Goal: Contribute content: Add original content to the website for others to see

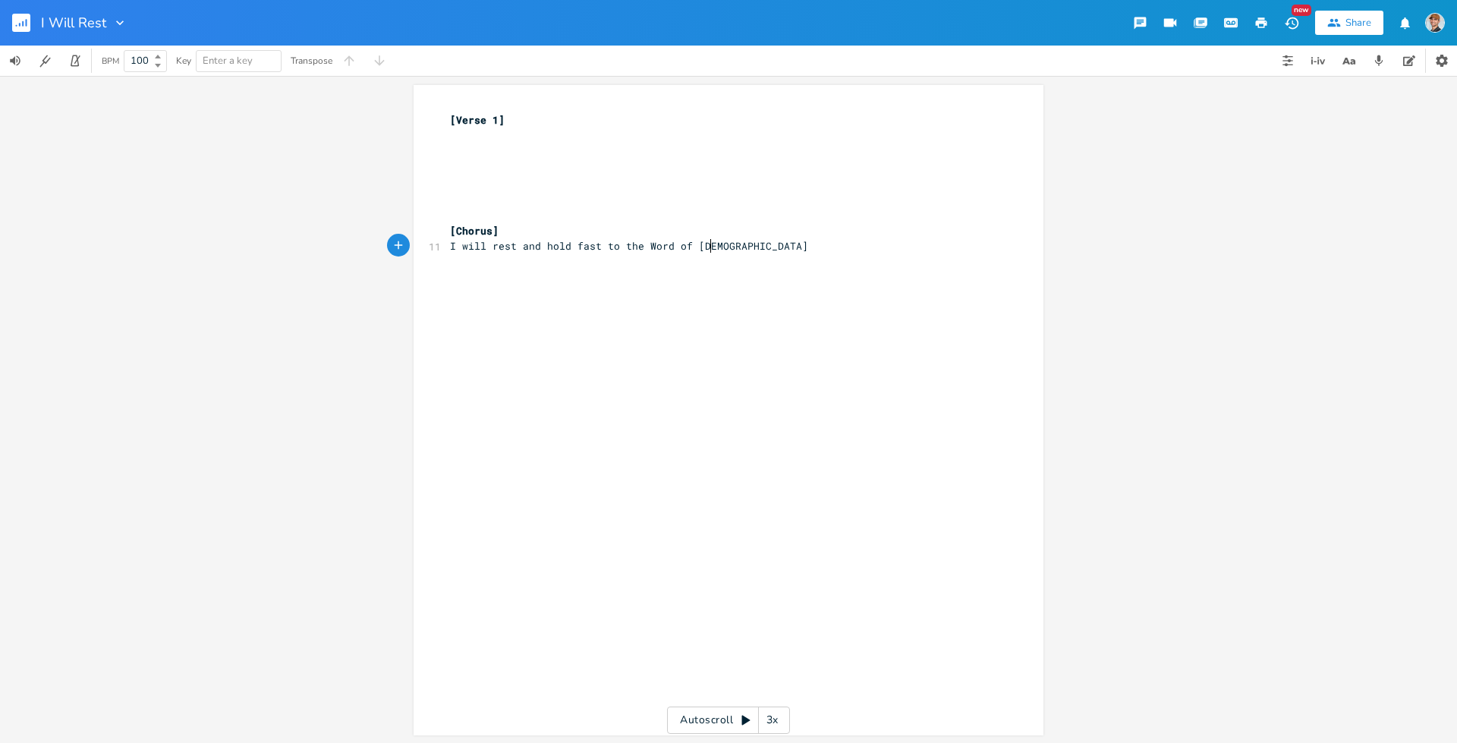
click at [714, 250] on pre "I will rest and hold fast to the Word of [DEMOGRAPHIC_DATA]" at bounding box center [721, 246] width 548 height 16
type textarea "I"
type textarea "With ak"
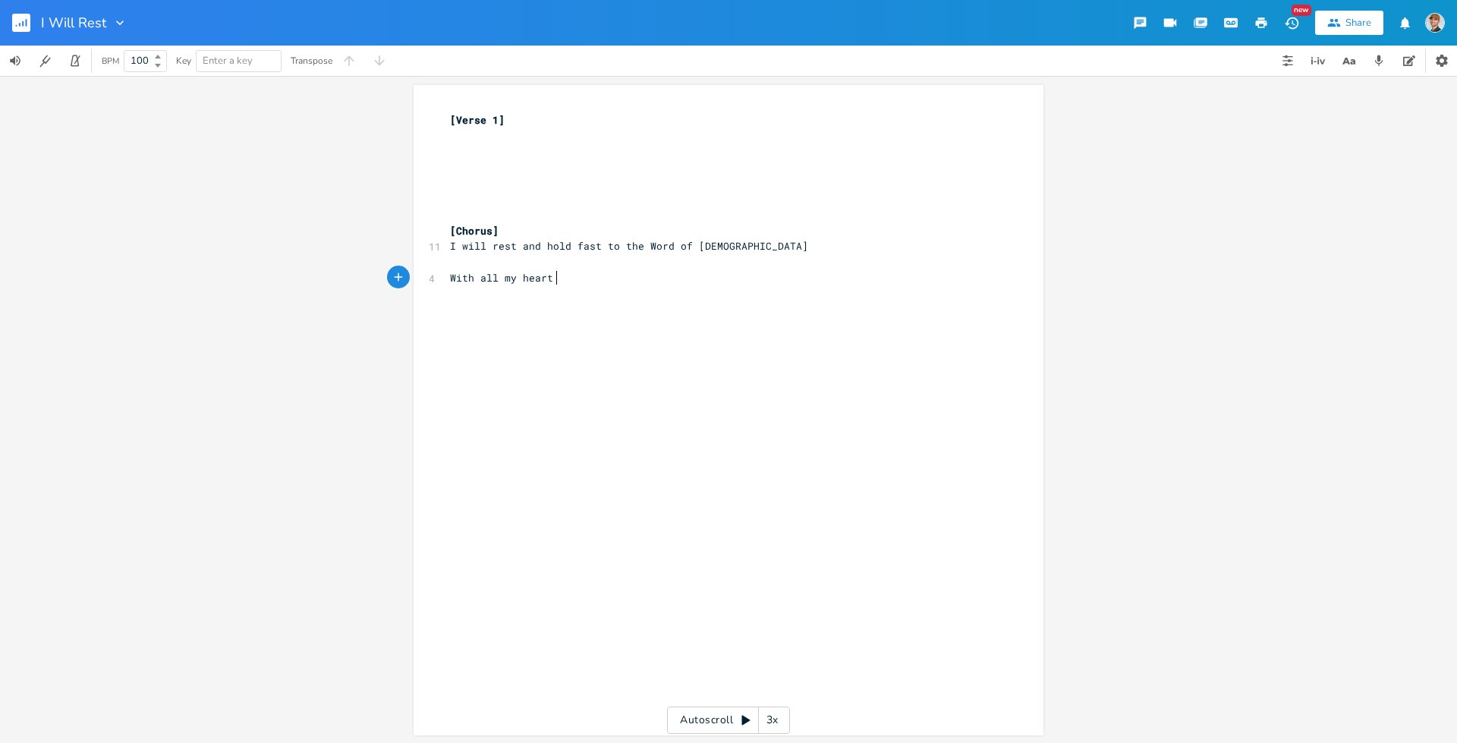
type textarea "ll my heart U"
type textarea "I will follow You"
type textarea "I Wi"
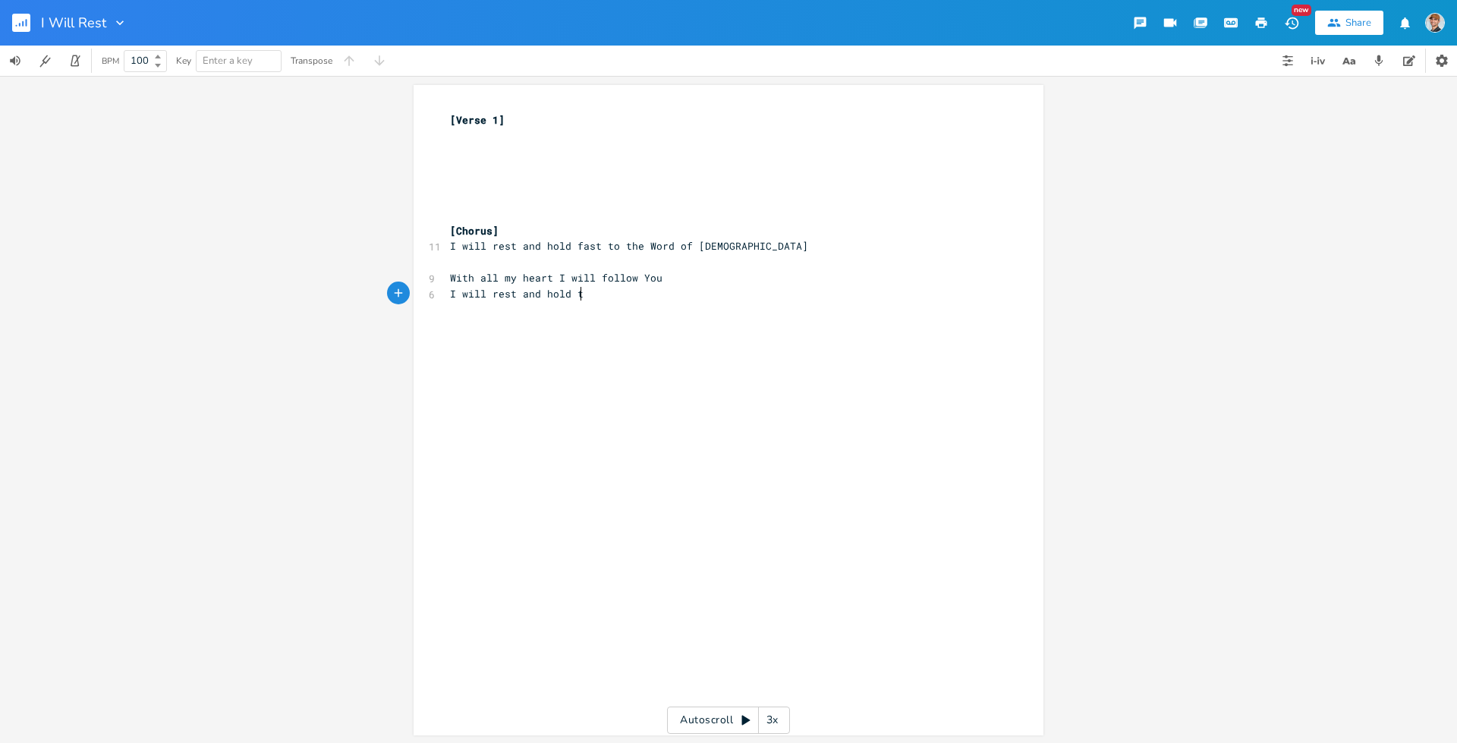
scroll to position [0, 93]
type textarea "will rest and hold to"
type textarea "fast to the word fo"
type textarea "W"
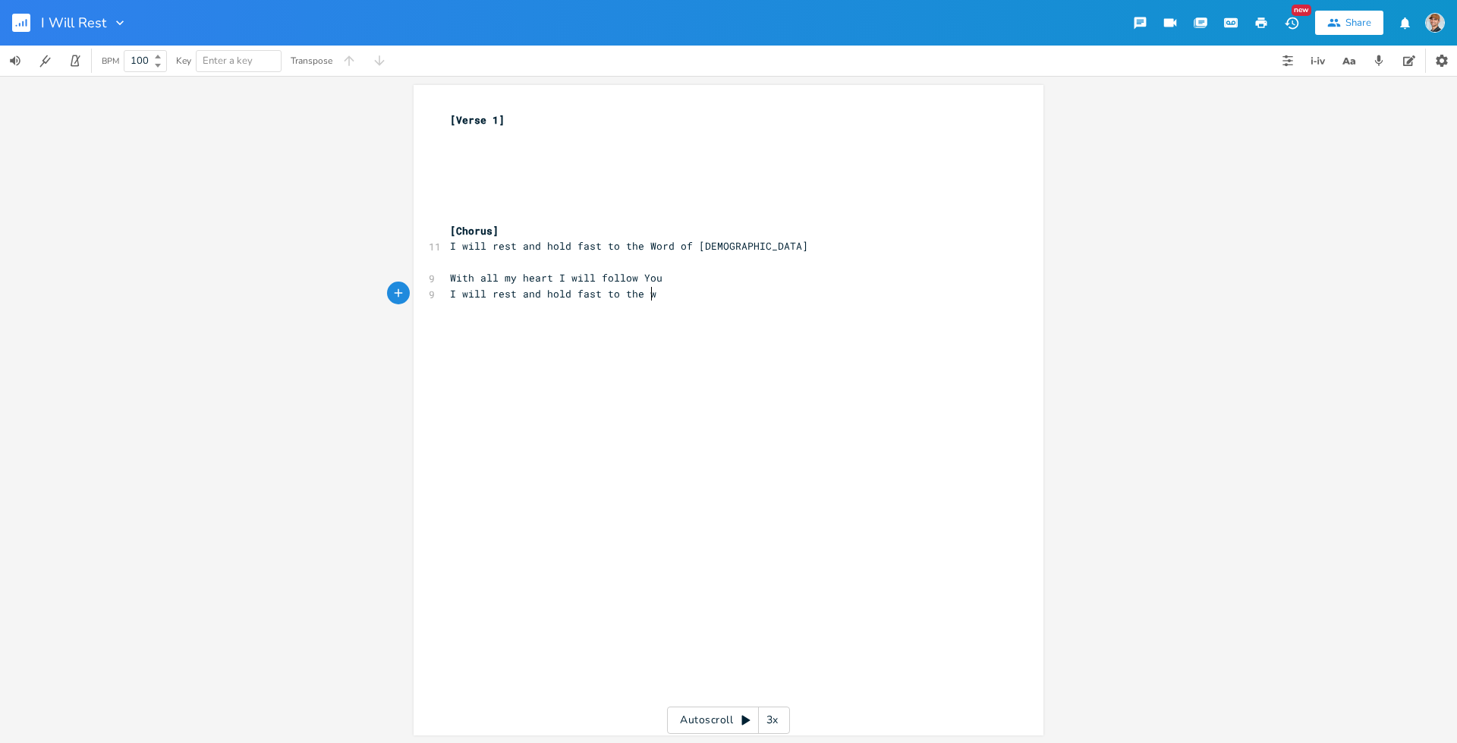
scroll to position [0, 11]
type textarea "Word of [DEMOGRAPHIC_DATA]"
click at [474, 265] on pre "​" at bounding box center [721, 262] width 548 height 16
type textarea "Through T"
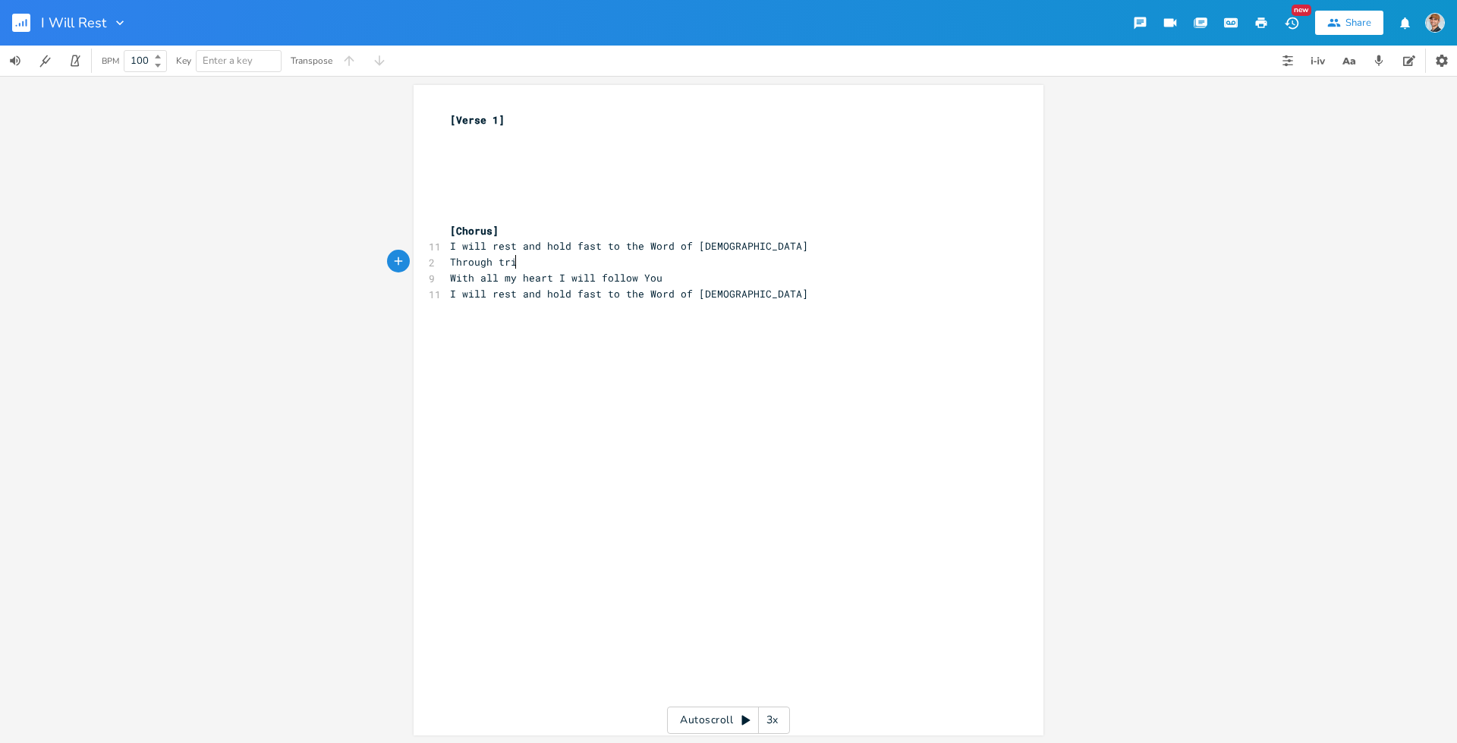
type textarea "tria"
type textarea "als and triumphes I will"
type textarea "incline ym"
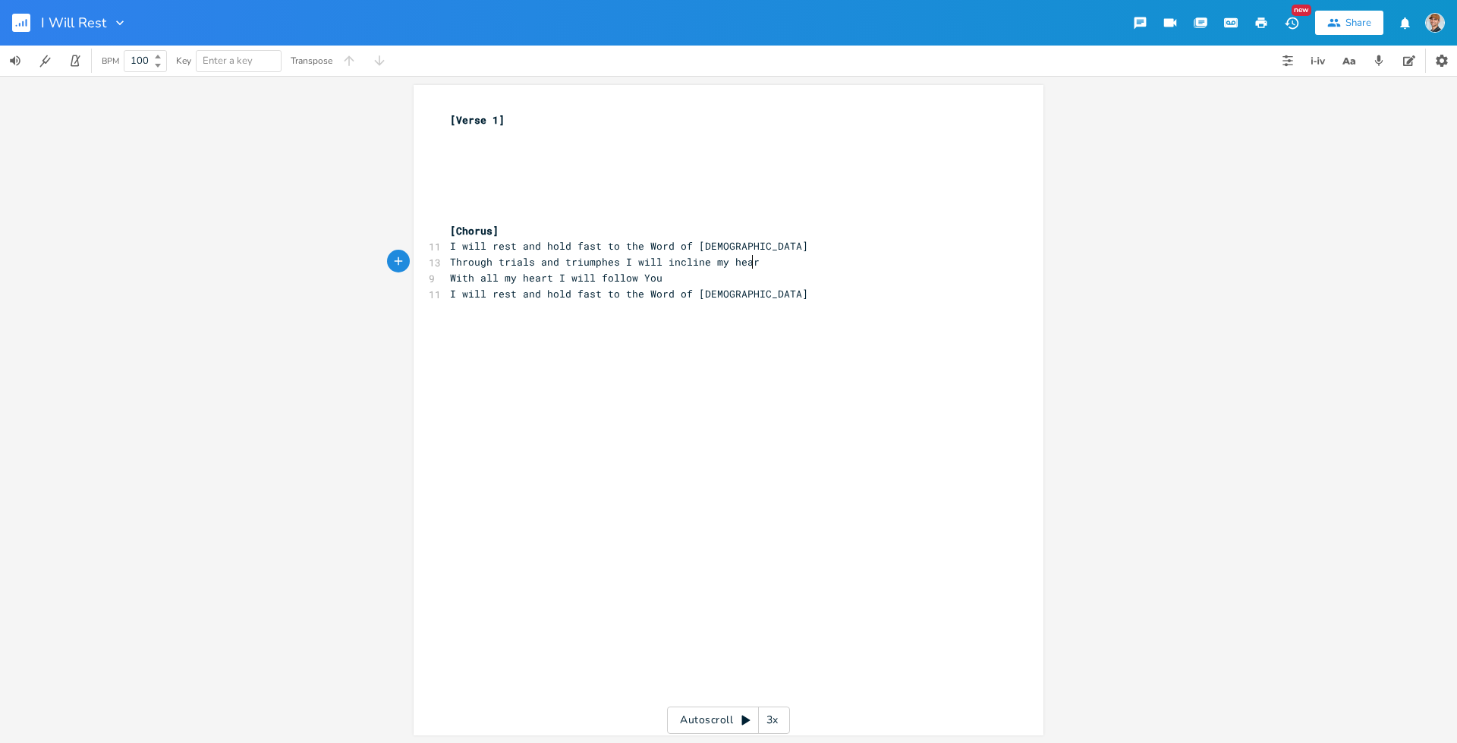
scroll to position [0, 39]
type textarea "my heart"
click at [718, 242] on pre "I will rest and hold fast to the Word of [DEMOGRAPHIC_DATA]" at bounding box center [721, 246] width 548 height 16
click at [24, 20] on rect "button" at bounding box center [21, 23] width 18 height 18
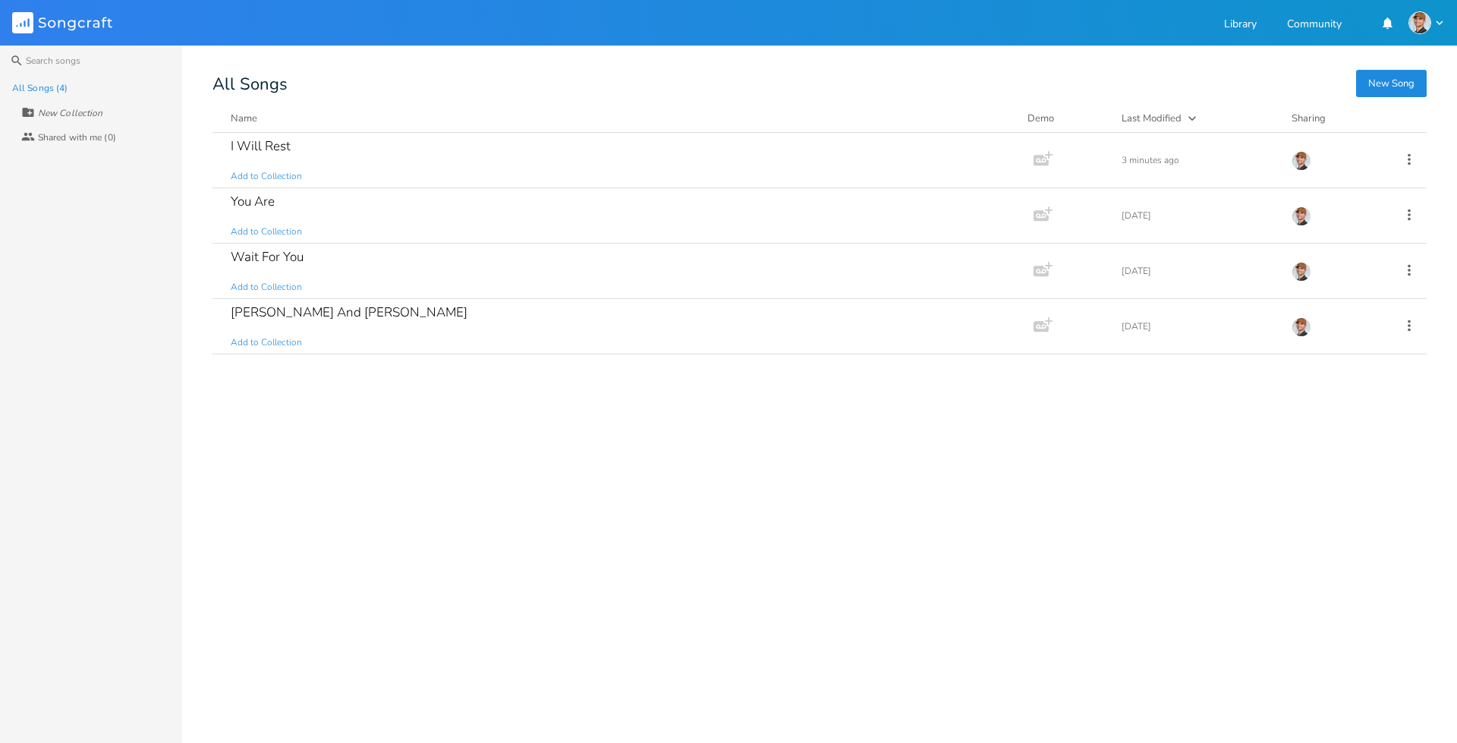
click at [1383, 87] on button "New Song" at bounding box center [1391, 83] width 71 height 27
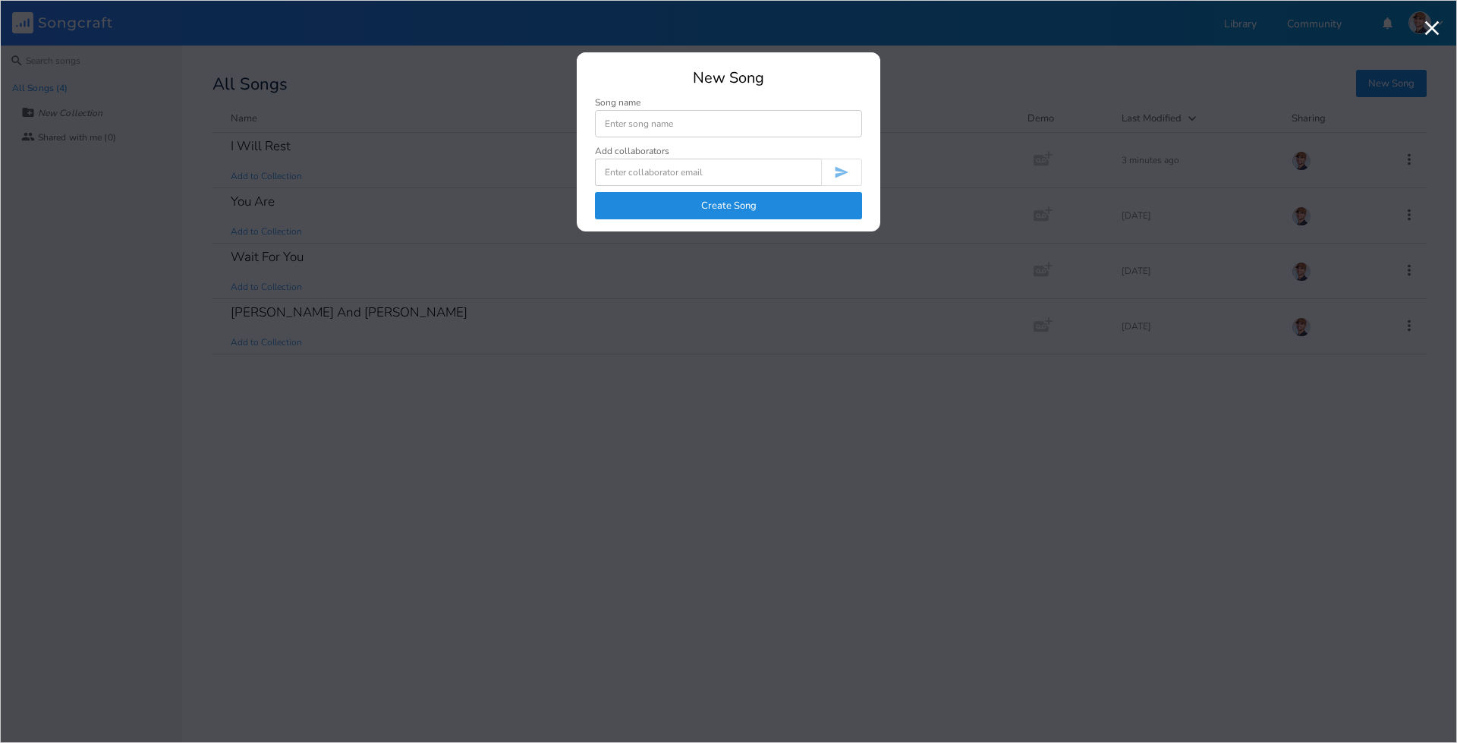
click at [666, 119] on input at bounding box center [728, 123] width 267 height 27
click at [653, 127] on input at bounding box center [728, 123] width 267 height 27
type input "Aleph"
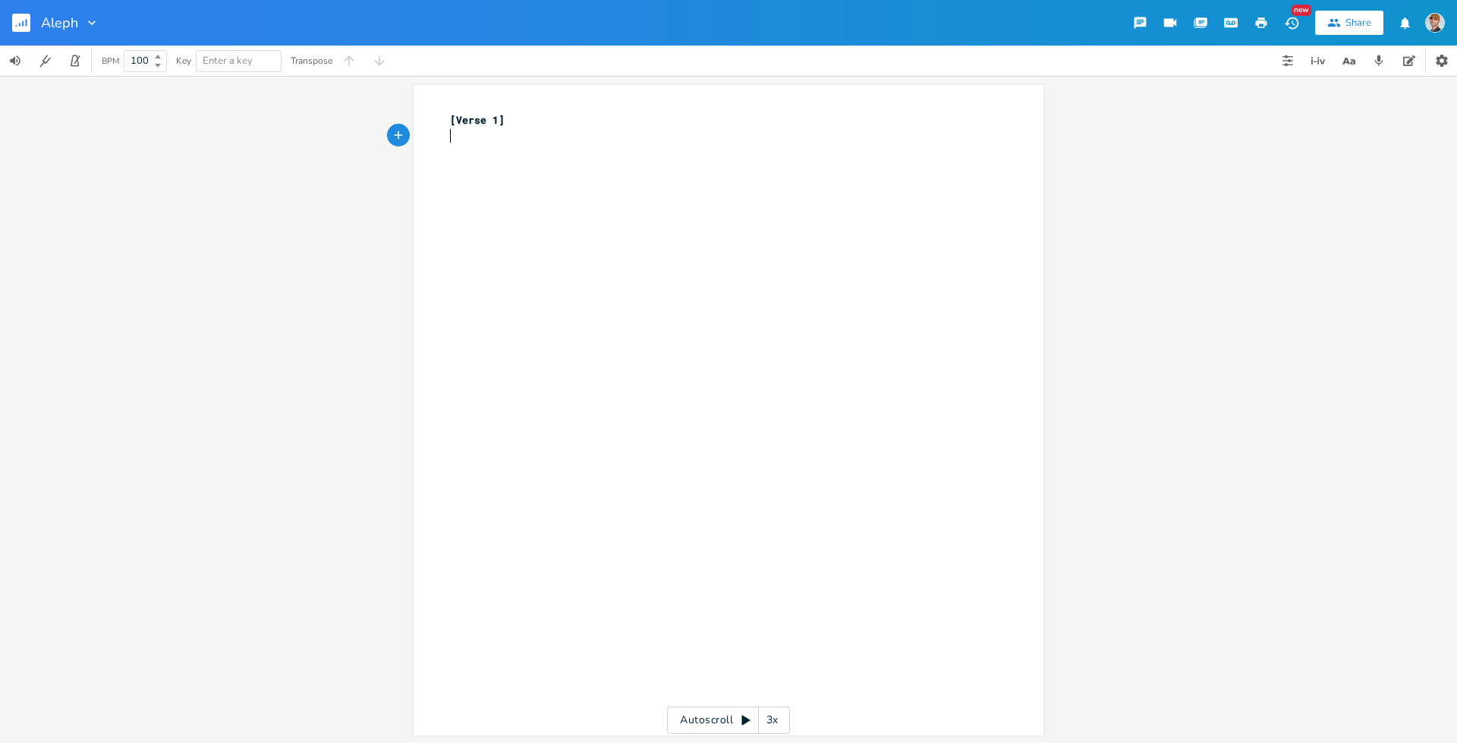
click at [92, 31] on div "Aleph" at bounding box center [70, 23] width 58 height 46
click at [27, 20] on rect "button" at bounding box center [21, 23] width 18 height 18
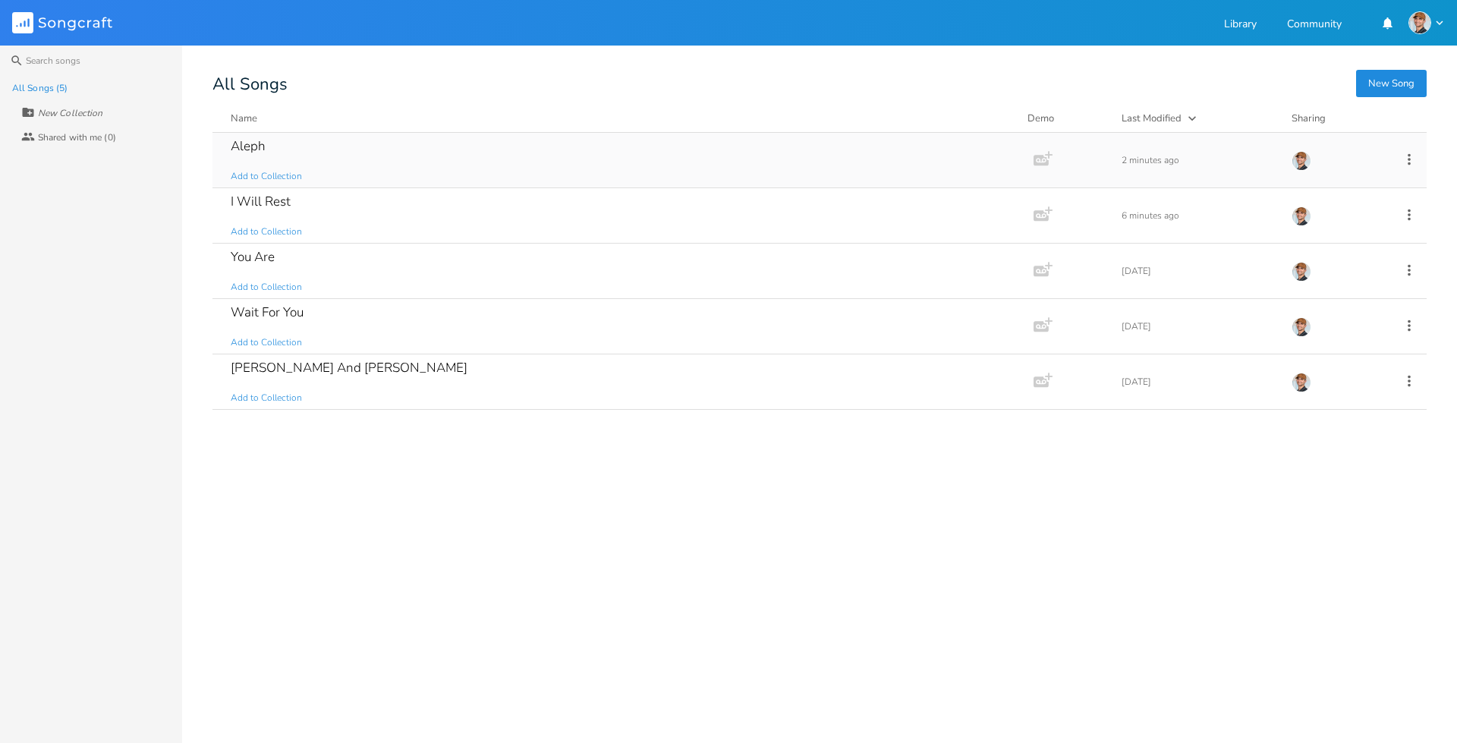
click at [1414, 165] on icon at bounding box center [1409, 159] width 17 height 17
click at [1336, 310] on li "[PERSON_NAME]" at bounding box center [1347, 312] width 121 height 26
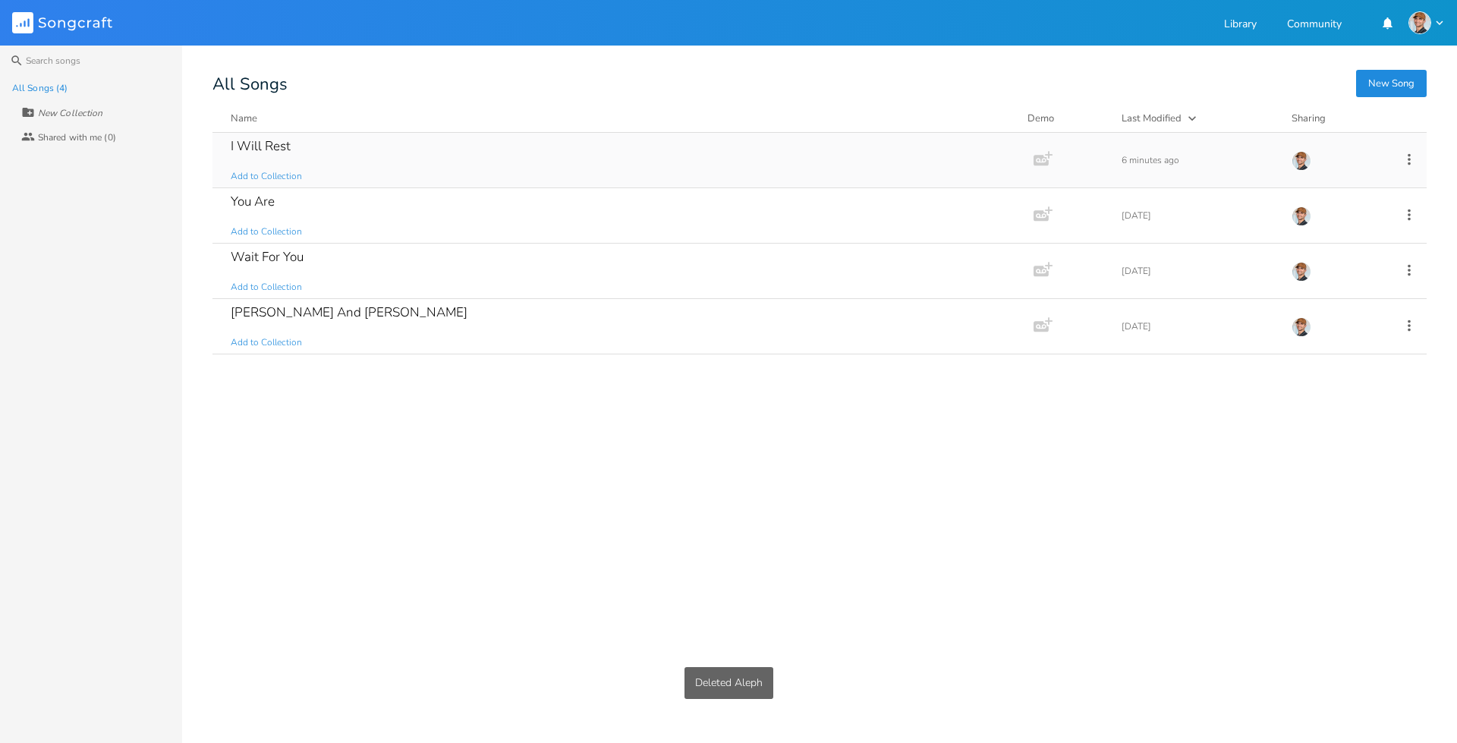
drag, startPoint x: 455, startPoint y: 160, endPoint x: 451, endPoint y: 167, distance: 8.2
click at [455, 159] on div "I Will Rest Add to Collection" at bounding box center [620, 160] width 779 height 55
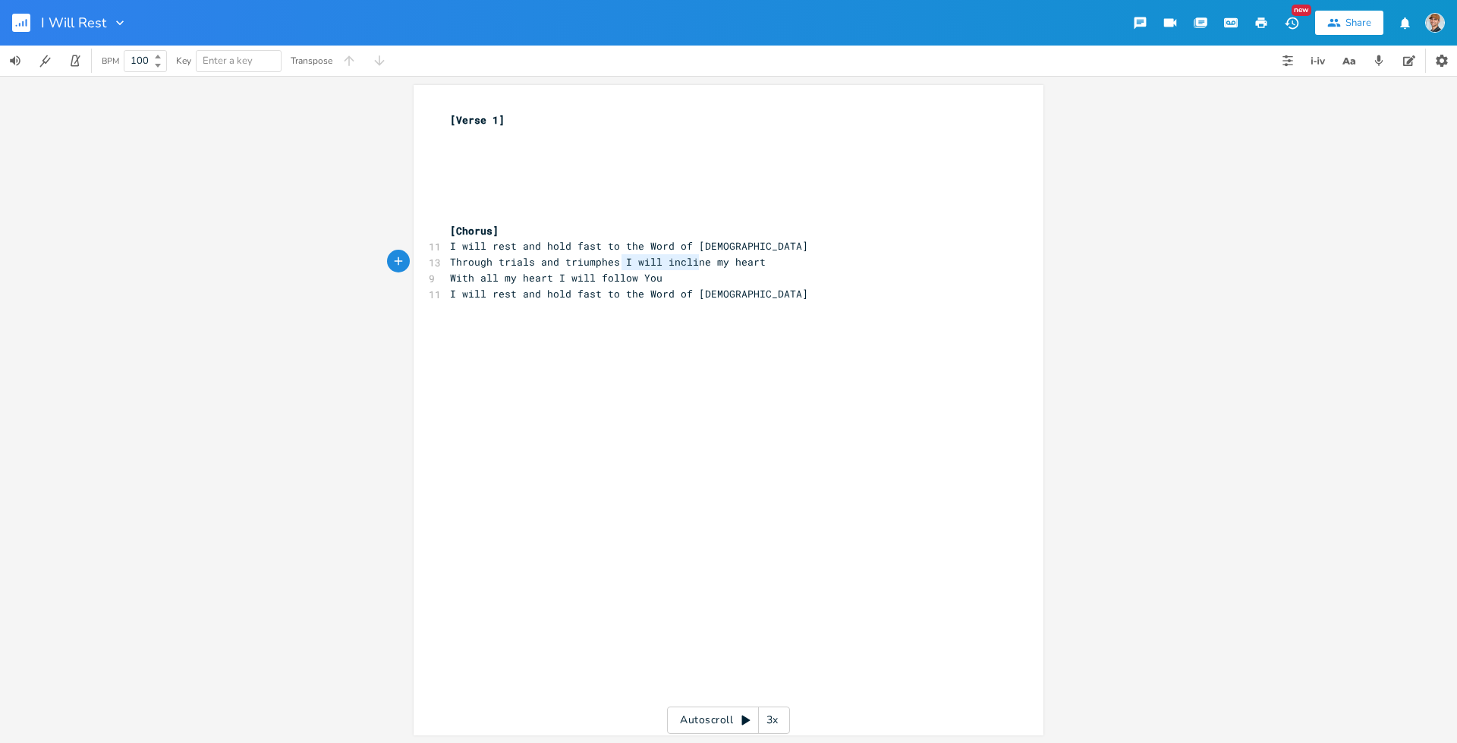
type textarea "I will incline my heart"
drag, startPoint x: 617, startPoint y: 264, endPoint x: 784, endPoint y: 268, distance: 167.0
click at [784, 268] on pre "Through trials and triumphes I will incline my heart" at bounding box center [721, 262] width 548 height 16
type textarea "and"
drag, startPoint x: 557, startPoint y: 262, endPoint x: 533, endPoint y: 263, distance: 23.5
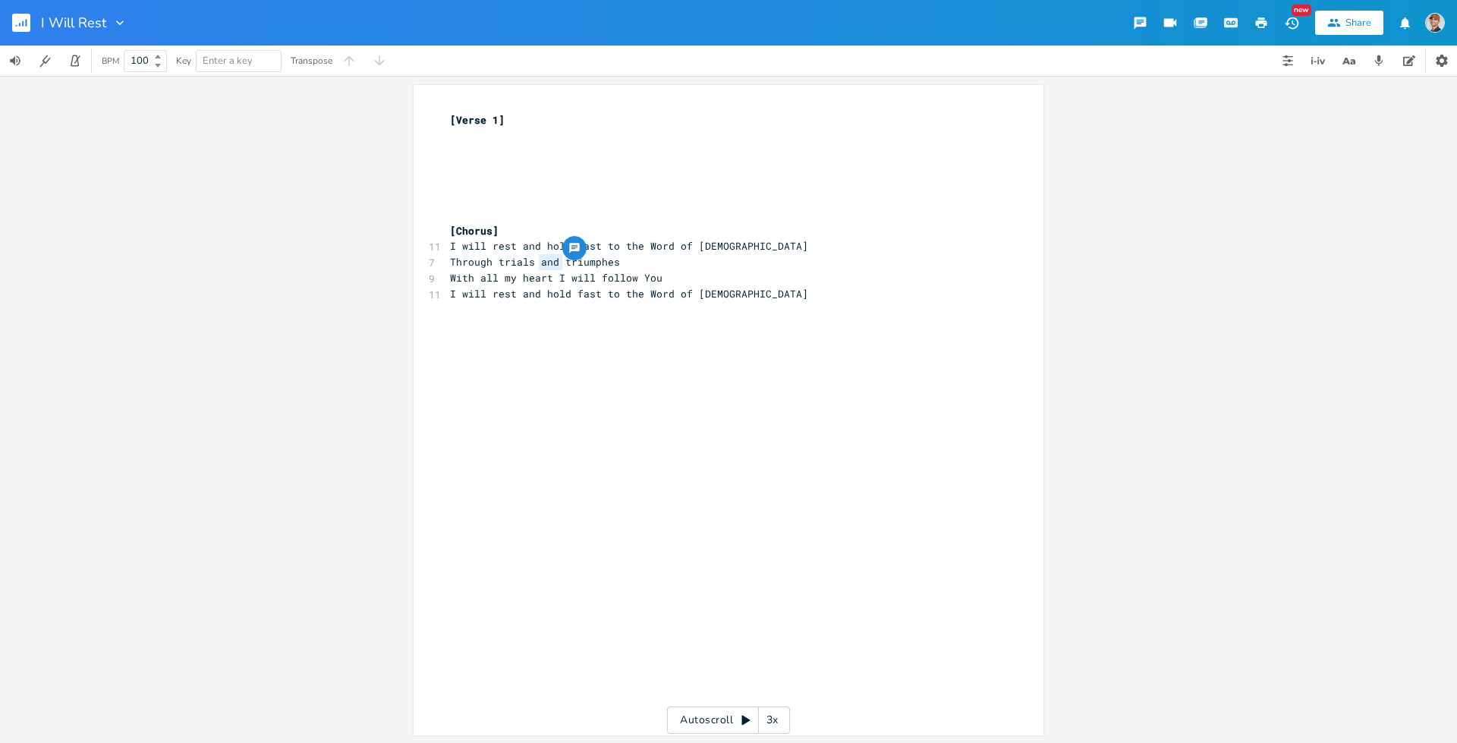
click at [533, 263] on span "Through trials and triumphes" at bounding box center [535, 262] width 170 height 14
type textarea "and"
click at [618, 271] on span "With all my heart I will follow You" at bounding box center [556, 278] width 212 height 14
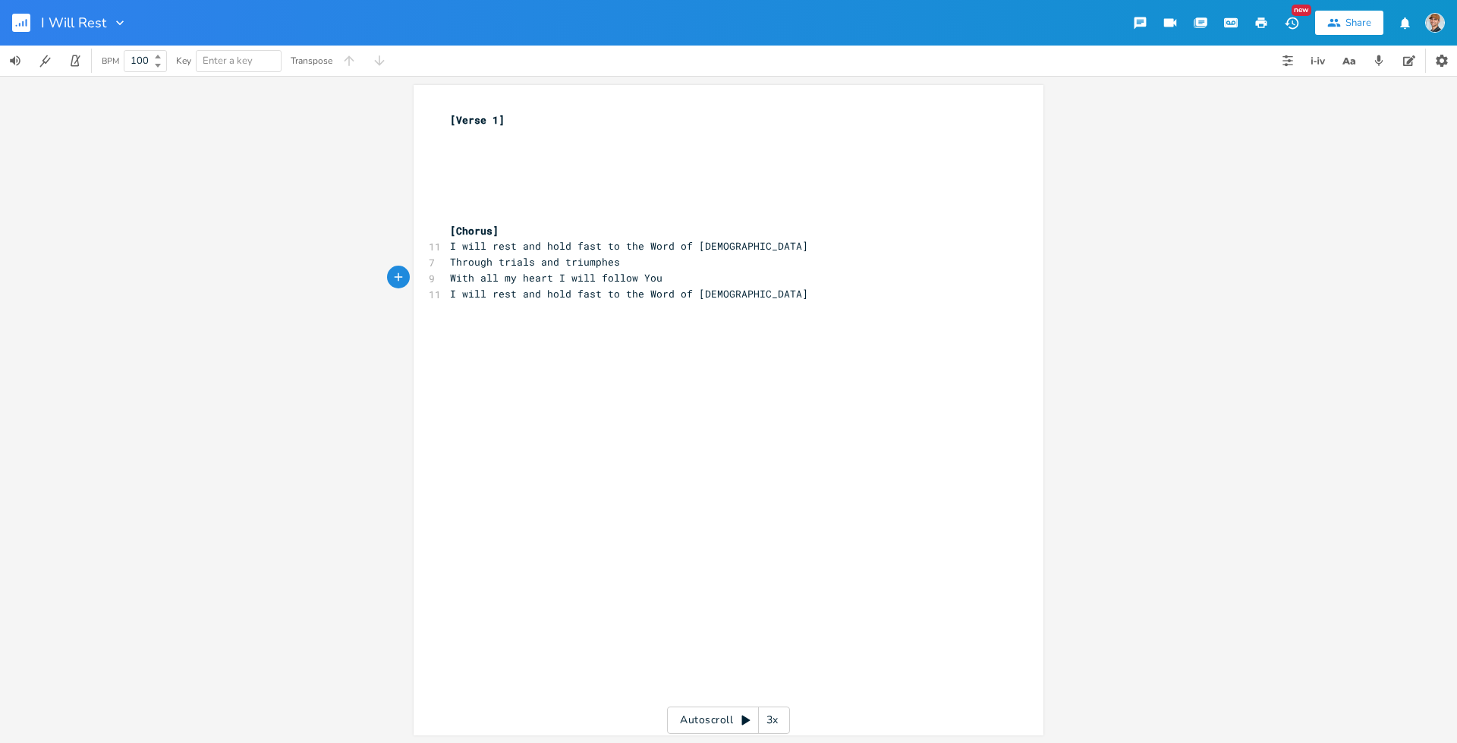
click at [620, 270] on pre "With all my heart I will follow You" at bounding box center [721, 278] width 548 height 16
type textarea "Throught the highs and the lows"
click at [493, 283] on span "Throught the highs and the lows" at bounding box center [544, 278] width 188 height 14
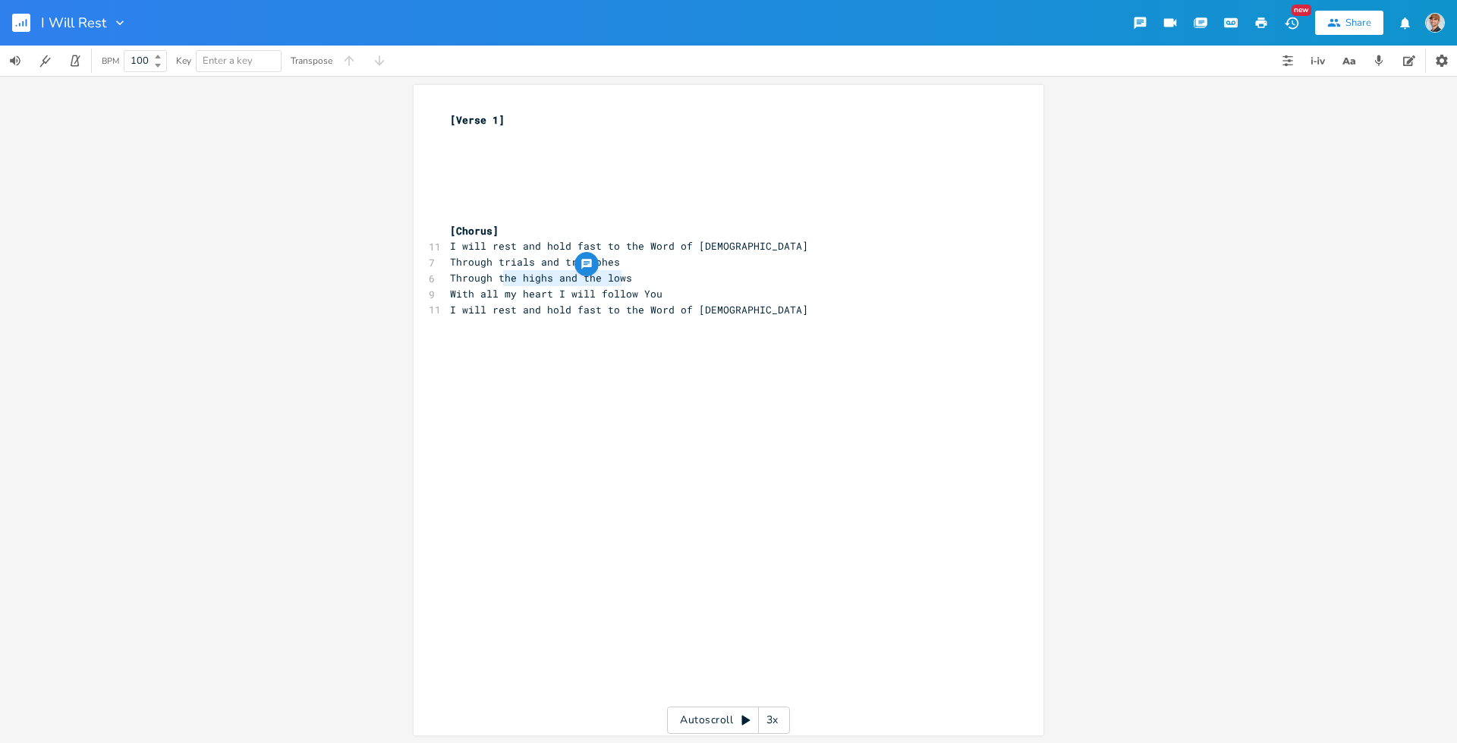
type textarea "he highs and the lows"
drag, startPoint x: 498, startPoint y: 282, endPoint x: 625, endPoint y: 278, distance: 127.5
click at [625, 278] on pre "Through the highs and the lows" at bounding box center [721, 278] width 548 height 16
type textarea "loews"
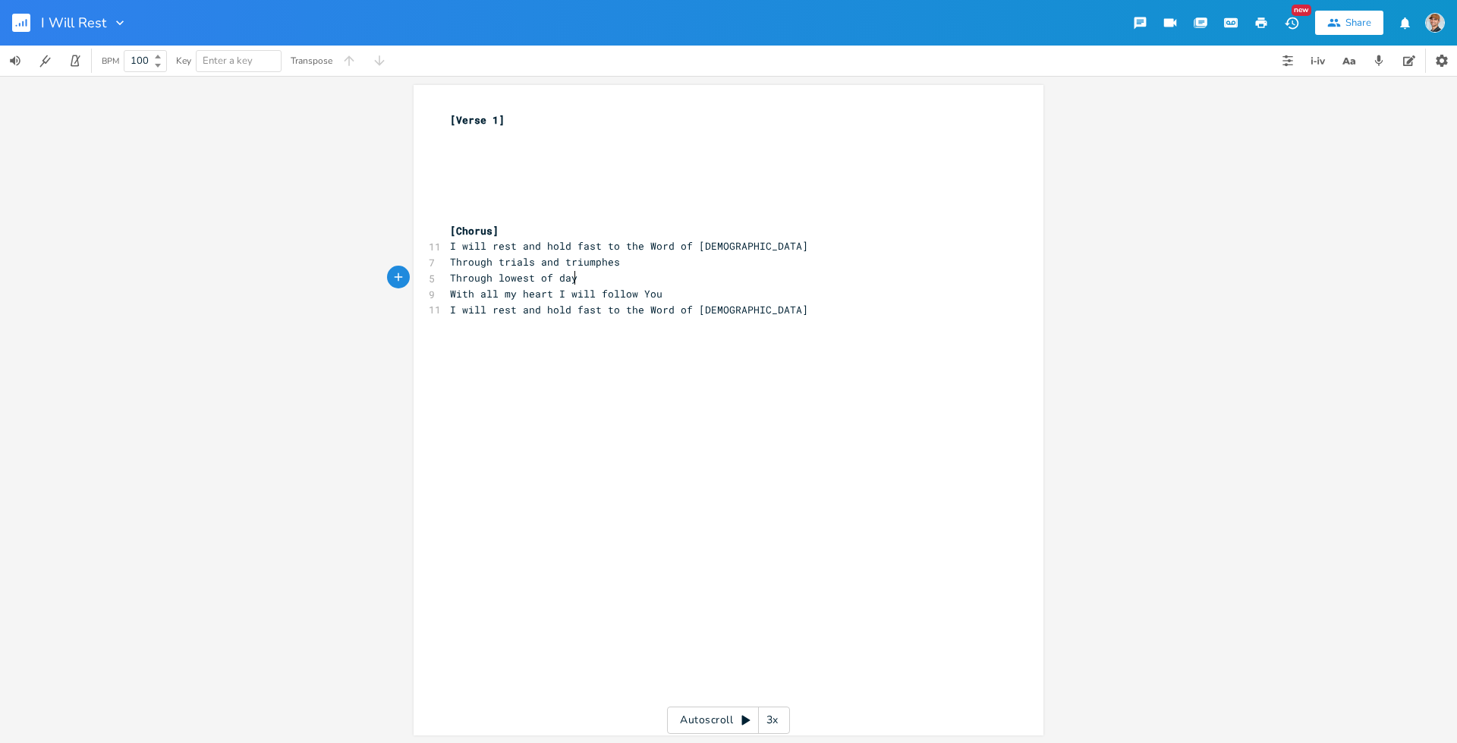
type textarea "west of days"
type textarea "ith"
drag, startPoint x: 448, startPoint y: 294, endPoint x: 468, endPoint y: 295, distance: 19.8
click at [468, 295] on span "With all my heart I will follow You" at bounding box center [556, 294] width 212 height 14
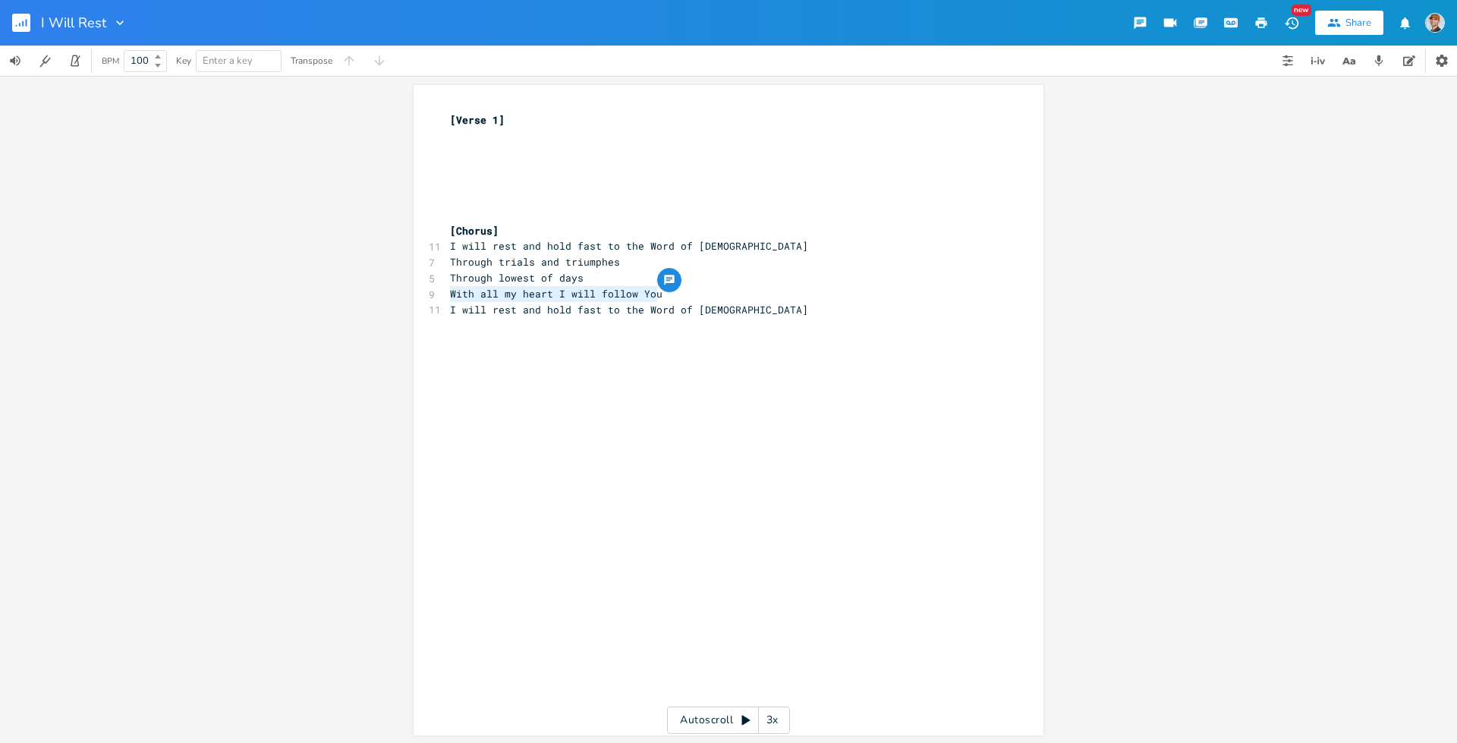
drag, startPoint x: 445, startPoint y: 296, endPoint x: 675, endPoint y: 294, distance: 230.7
click at [675, 294] on pre "With all my heart I will follow You" at bounding box center [721, 294] width 548 height 16
type textarea "You give me strength to run the race"
click at [441, 143] on div "You give me strength to run the race x [Verse 1] ​ ​ ​ ​ ​ ​ [Chorus] 11 I will…" at bounding box center [729, 410] width 630 height 650
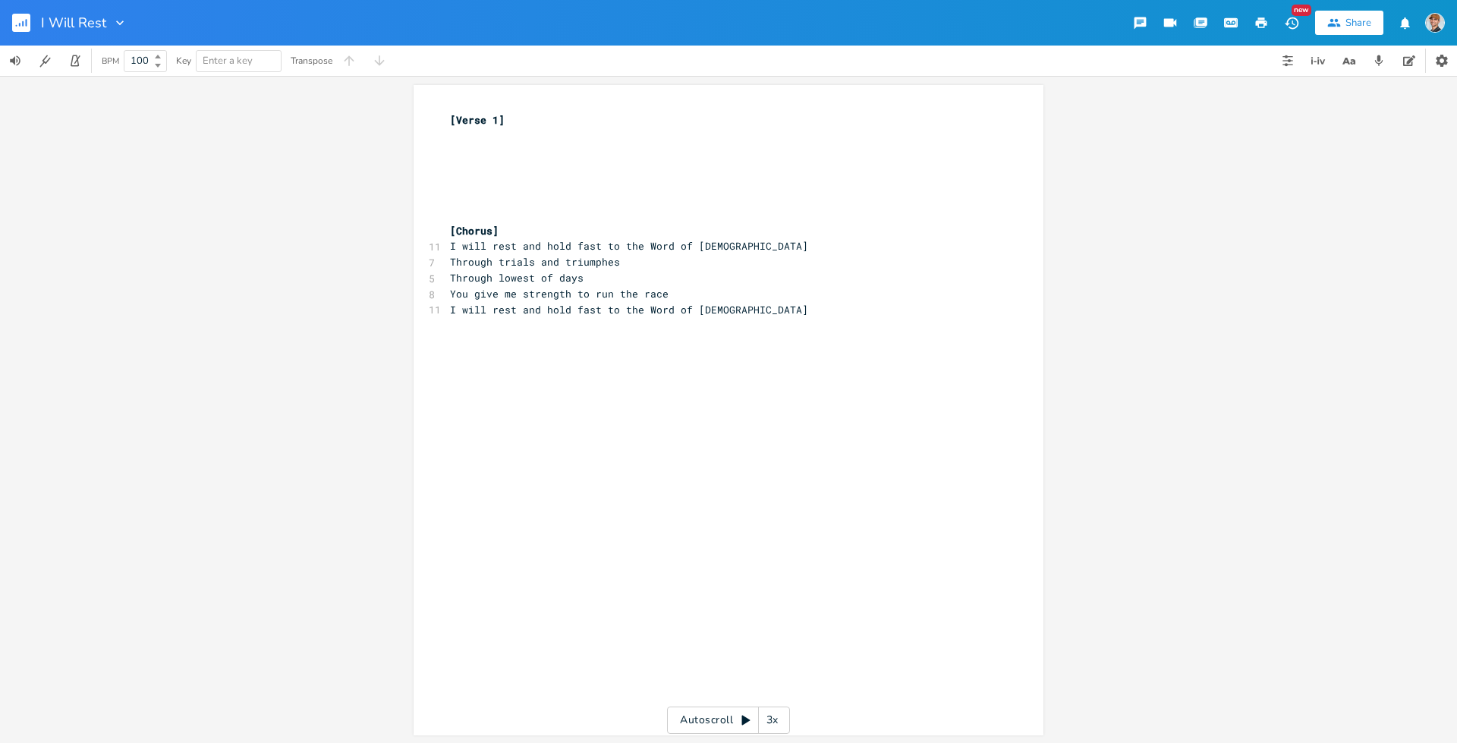
click at [452, 139] on pre "​" at bounding box center [721, 136] width 548 height 16
type textarea "and hold fast to"
drag, startPoint x: 520, startPoint y: 311, endPoint x: 613, endPoint y: 309, distance: 93.4
click at [613, 309] on span "I will rest and hold fast to the Word of [DEMOGRAPHIC_DATA]" at bounding box center [629, 310] width 358 height 14
type textarea "on"
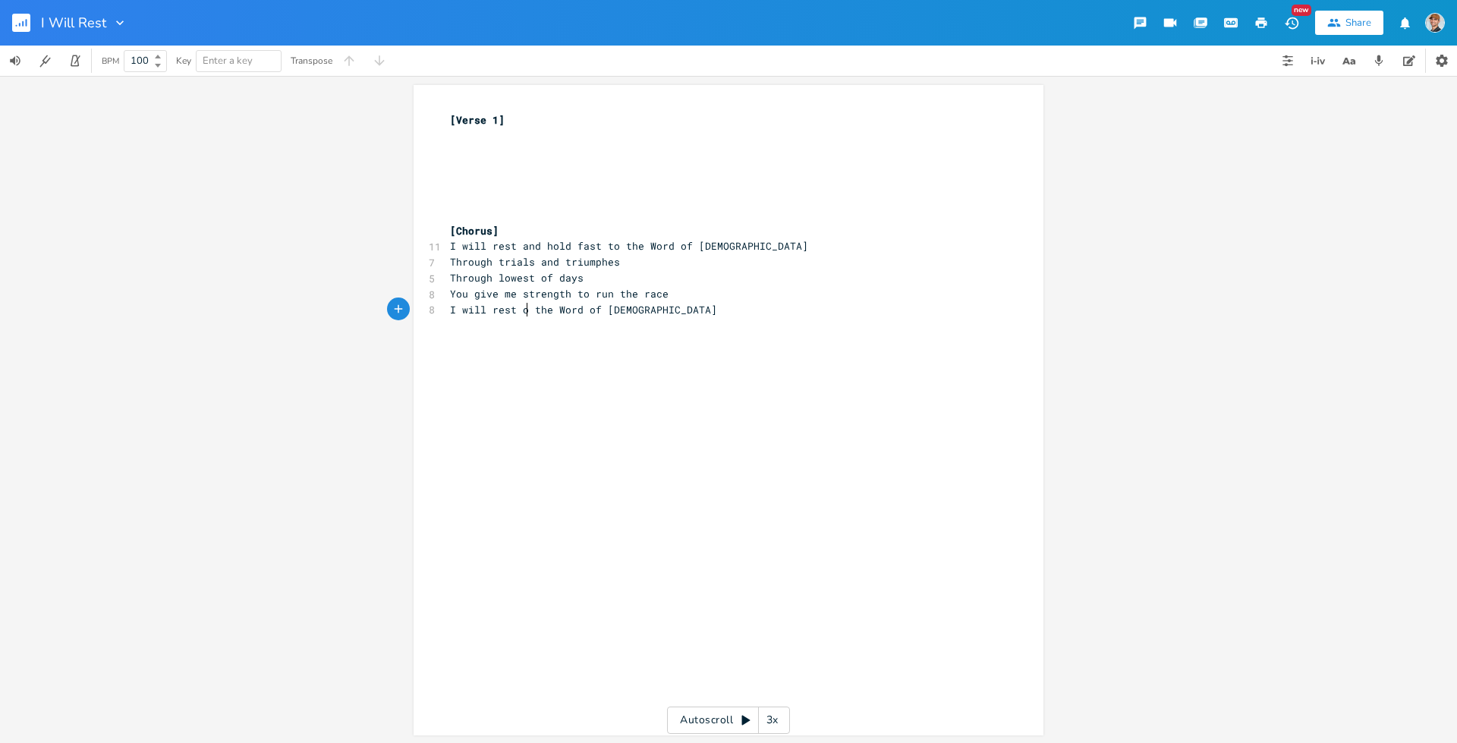
scroll to position [0, 14]
click at [447, 141] on pre "​" at bounding box center [721, 136] width 548 height 16
click at [329, 247] on div "x [Verse 1] ​ ​ ​ ​ ​ ​ [Chorus] 11 I will rest and hold fast to the Word of [D…" at bounding box center [728, 409] width 1457 height 667
click at [21, 16] on rect "button" at bounding box center [21, 23] width 18 height 18
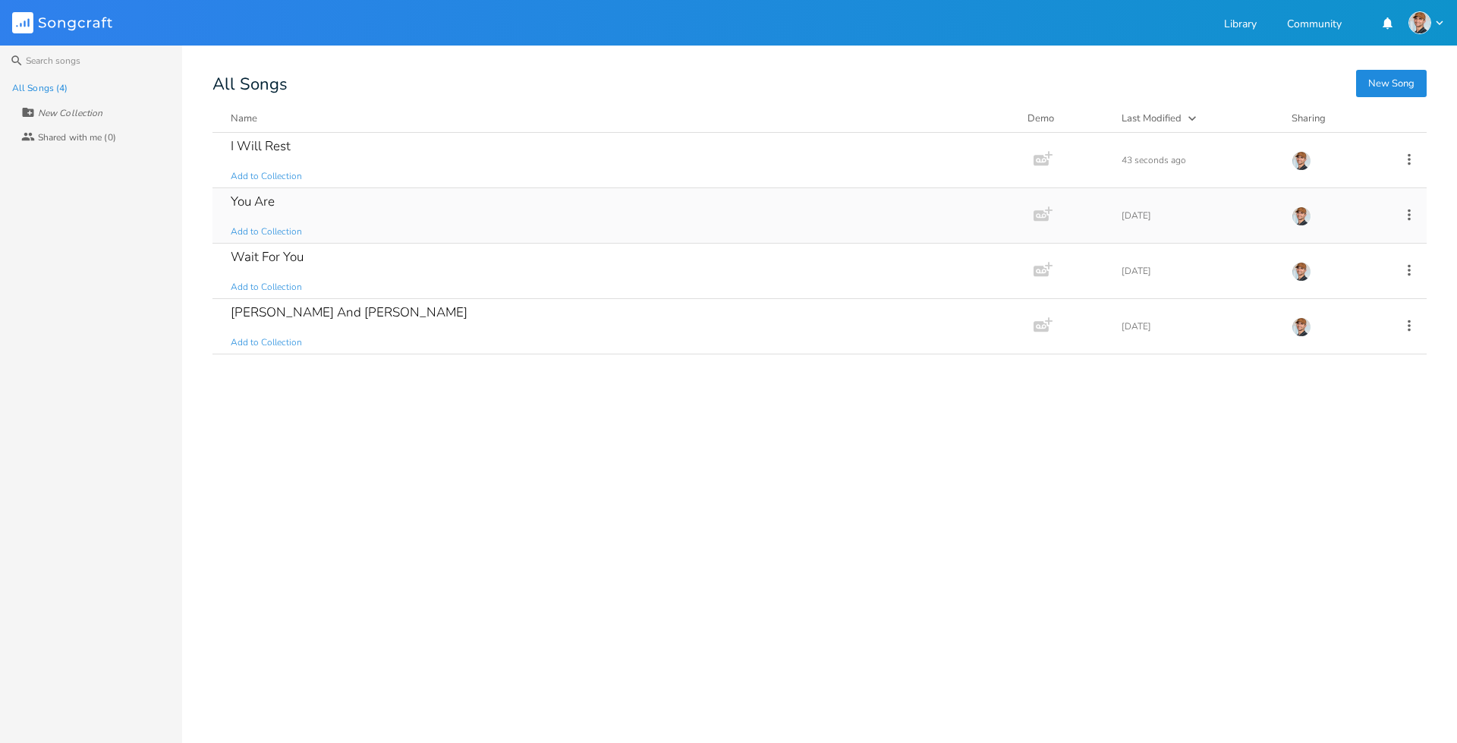
click at [297, 213] on div "You Are Add to Collection" at bounding box center [620, 215] width 779 height 55
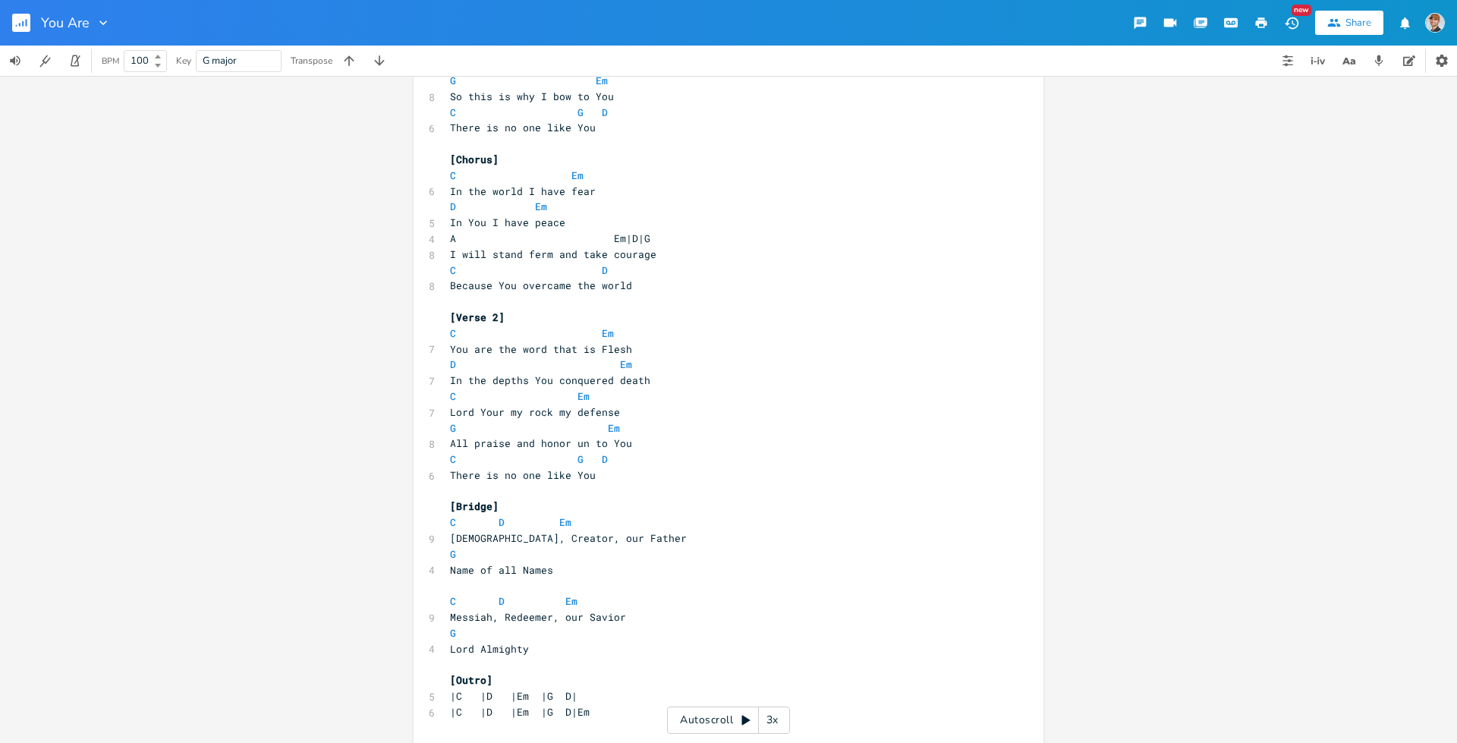
scroll to position [221, 0]
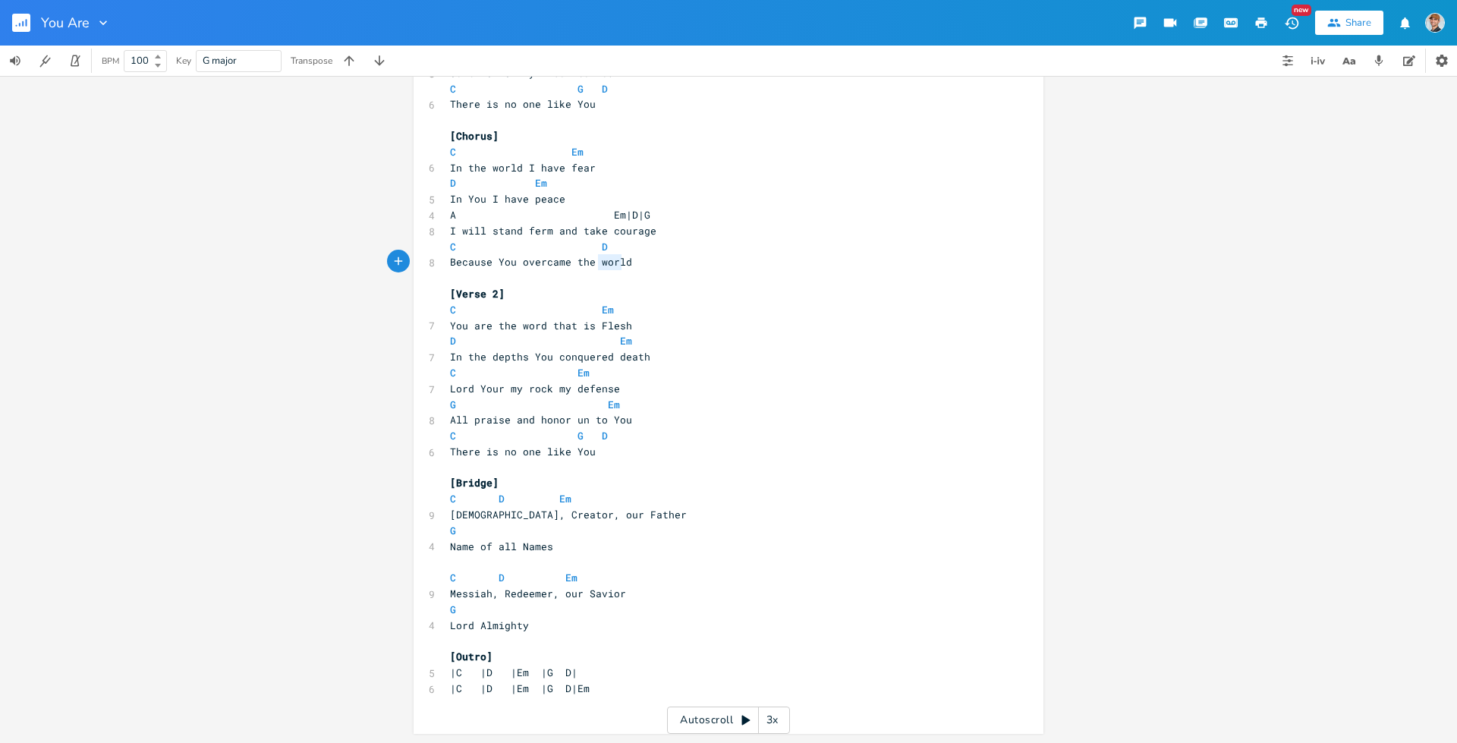
type textarea "world"
drag, startPoint x: 593, startPoint y: 261, endPoint x: 625, endPoint y: 263, distance: 31.2
click at [625, 263] on pre "Because You overcame the world" at bounding box center [721, 262] width 548 height 16
click at [709, 400] on pre "G Em" at bounding box center [721, 405] width 548 height 16
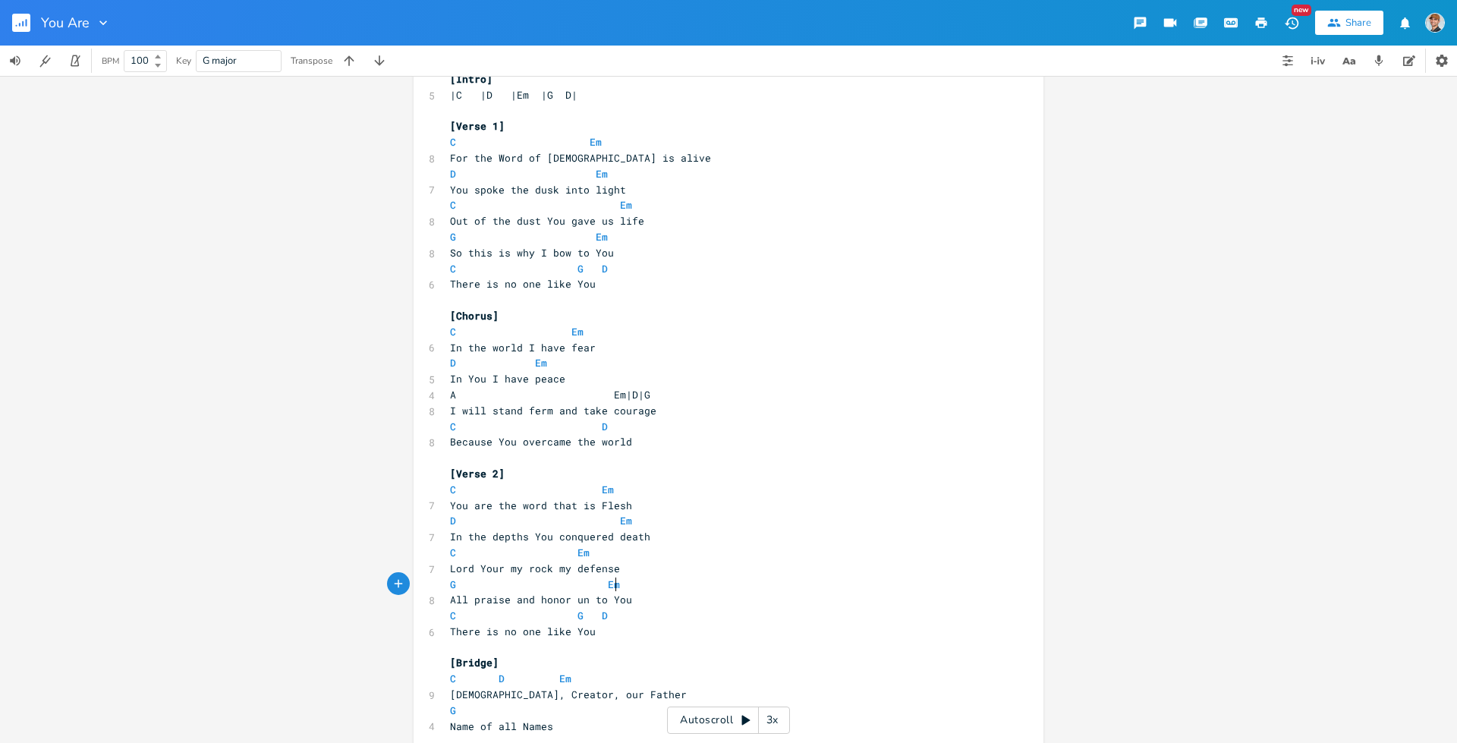
scroll to position [0, 0]
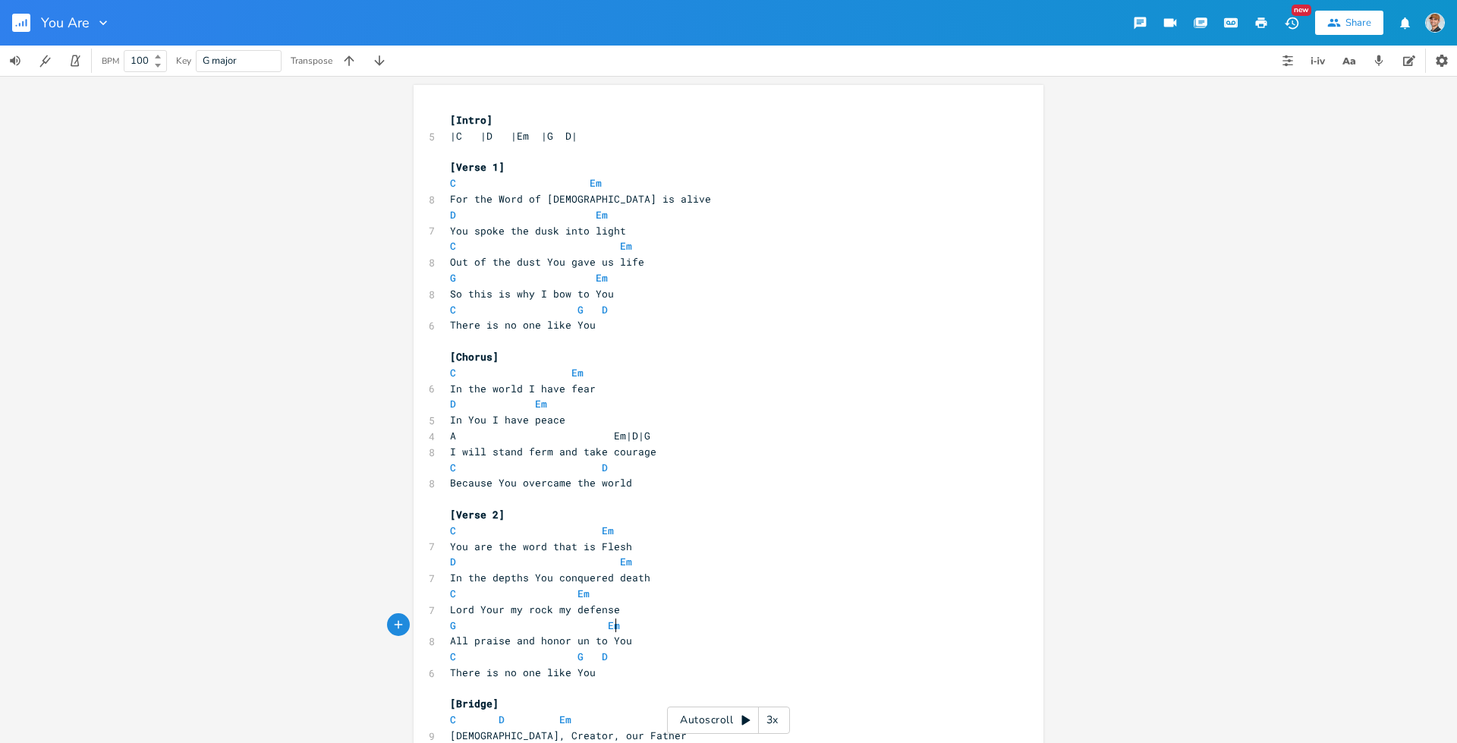
click at [1187, 303] on div "x [Intro] 5 |C |D |Em |G D| ​ [Verse 1] C Em 8 For the Word of [DEMOGRAPHIC_DAT…" at bounding box center [728, 409] width 1457 height 667
click at [26, 21] on icon "button" at bounding box center [27, 23] width 2 height 8
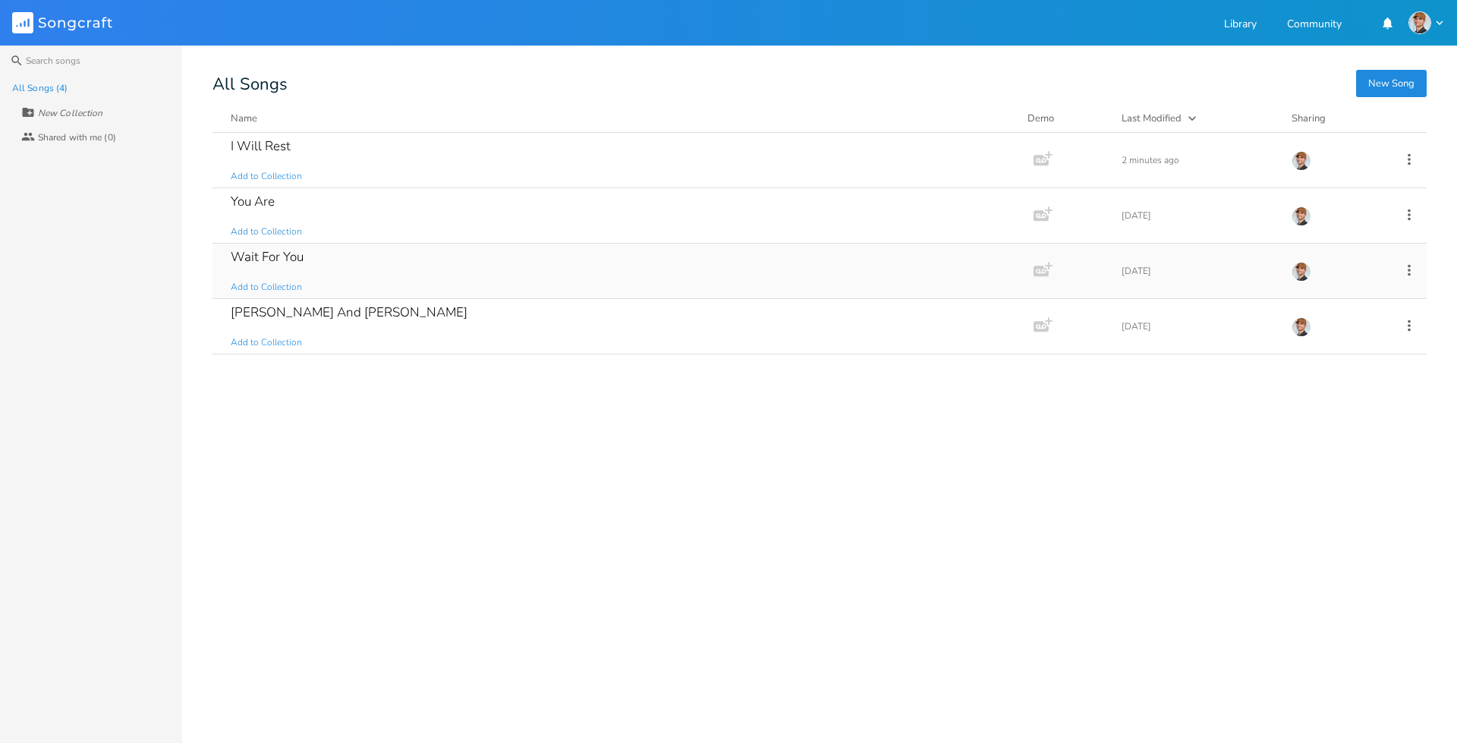
click at [278, 259] on div "Wait For You" at bounding box center [267, 256] width 73 height 13
